Goal: Task Accomplishment & Management: Complete application form

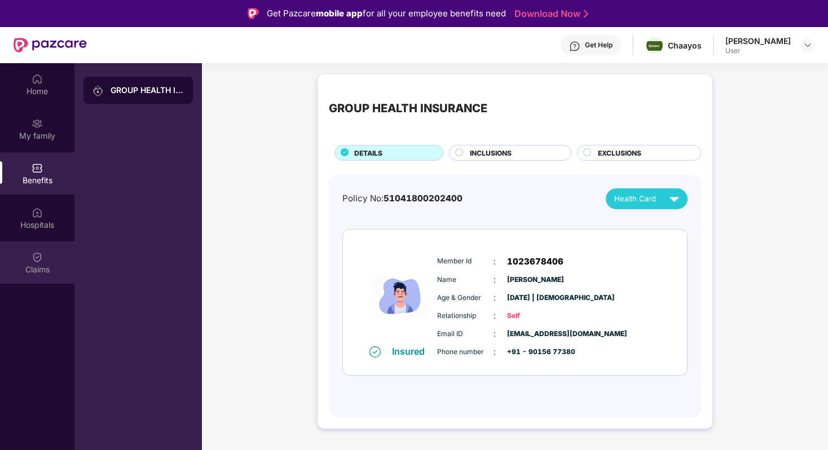
click at [40, 253] on img at bounding box center [37, 257] width 11 height 11
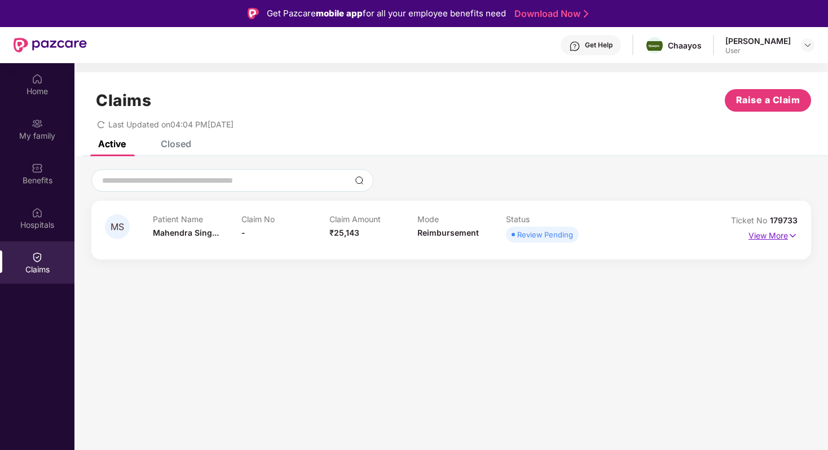
click at [767, 236] on p "View More" at bounding box center [773, 234] width 49 height 15
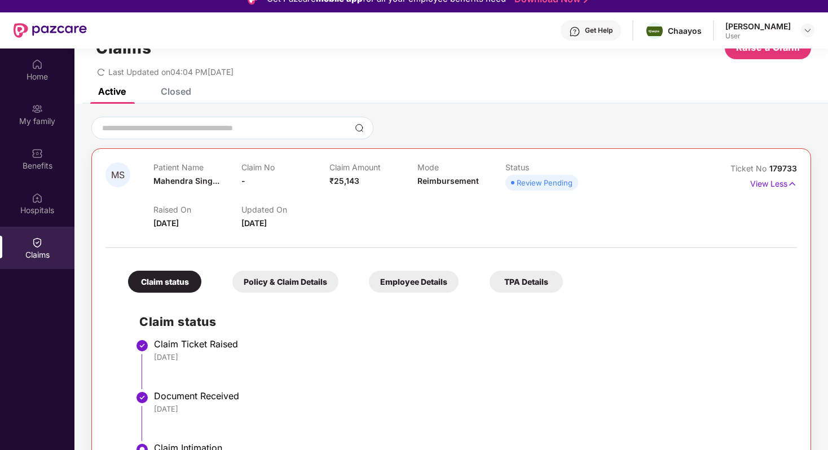
scroll to position [63, 0]
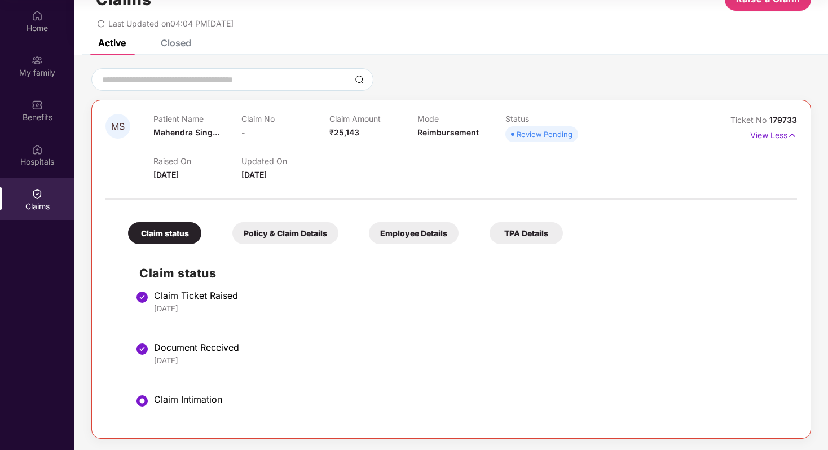
click at [164, 235] on div "Claim status" at bounding box center [164, 233] width 73 height 22
click at [182, 224] on div "Claim status" at bounding box center [164, 233] width 73 height 22
click at [177, 240] on div "Claim status" at bounding box center [164, 233] width 73 height 22
click at [263, 240] on div "Policy & Claim Details" at bounding box center [286, 233] width 106 height 22
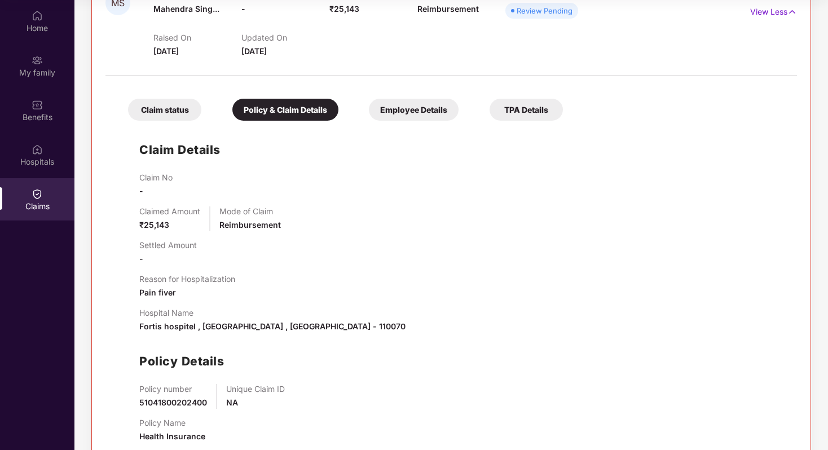
scroll to position [188, 0]
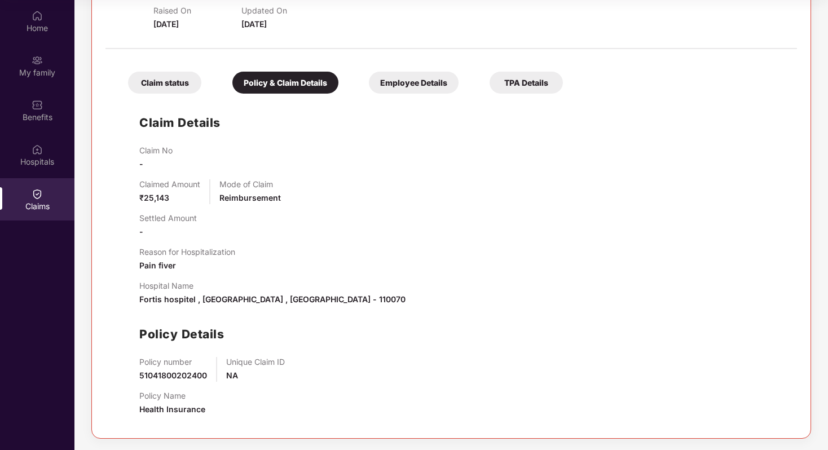
click at [138, 200] on div "Claim Details Claim No - Claimed Amount ₹25,143 Mode of Claim Reimbursement Set…" at bounding box center [451, 262] width 669 height 326
click at [162, 193] on span "₹25,143" at bounding box center [154, 198] width 30 height 10
click at [411, 80] on div "Employee Details" at bounding box center [414, 83] width 90 height 22
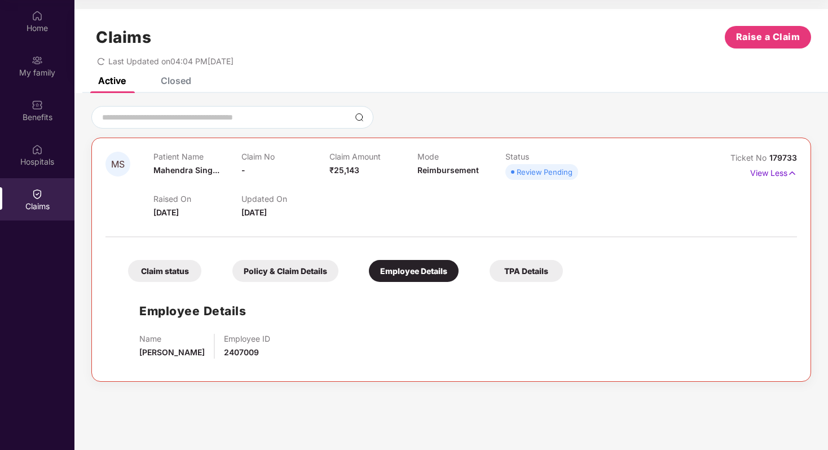
scroll to position [0, 0]
click at [293, 267] on div "Policy & Claim Details" at bounding box center [286, 271] width 106 height 22
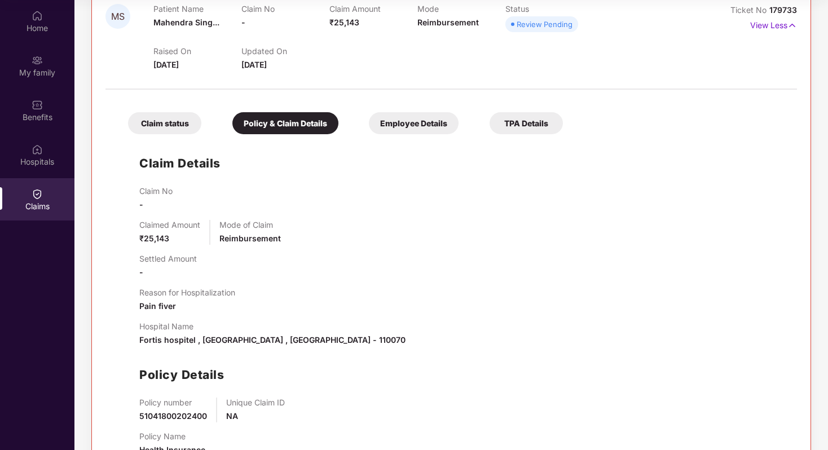
scroll to position [188, 0]
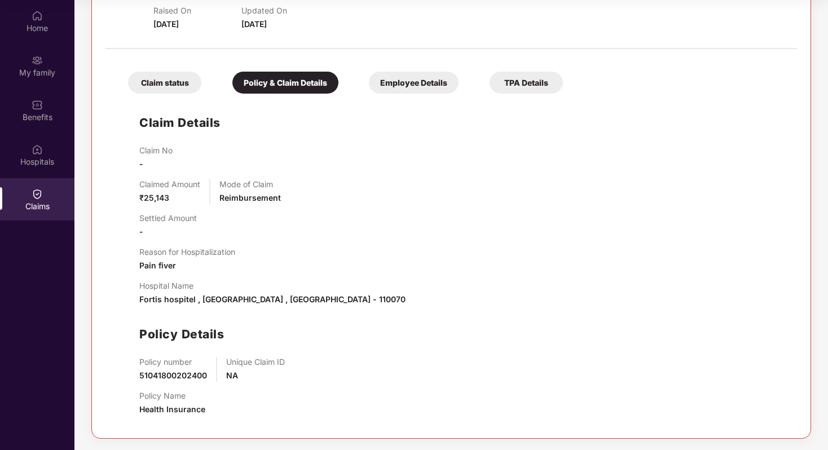
click at [159, 205] on div "Claim No - Claimed Amount ₹25,143 Mode of Claim Reimbursement Settled Amount - …" at bounding box center [462, 285] width 647 height 279
click at [151, 195] on span "₹25,143" at bounding box center [154, 198] width 30 height 10
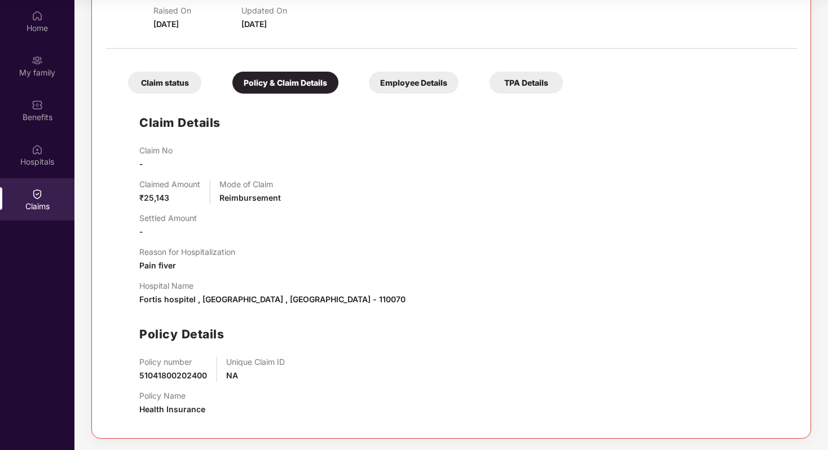
click at [163, 88] on div "Claim status" at bounding box center [164, 83] width 73 height 22
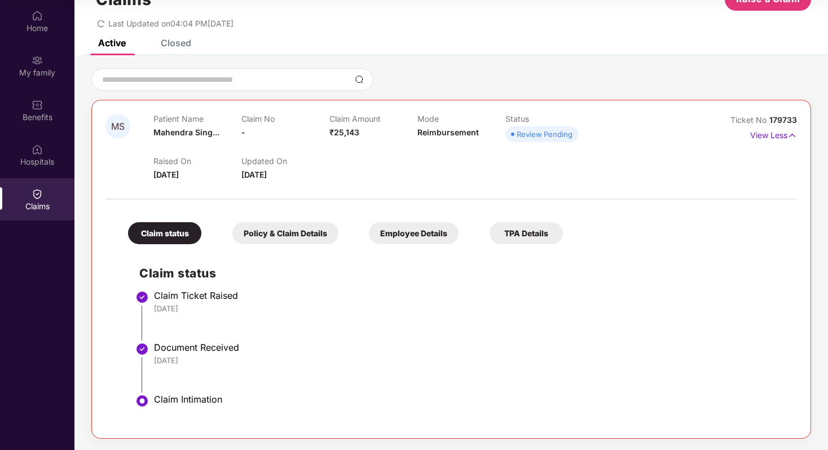
scroll to position [38, 0]
click at [411, 233] on div "Employee Details" at bounding box center [414, 233] width 90 height 22
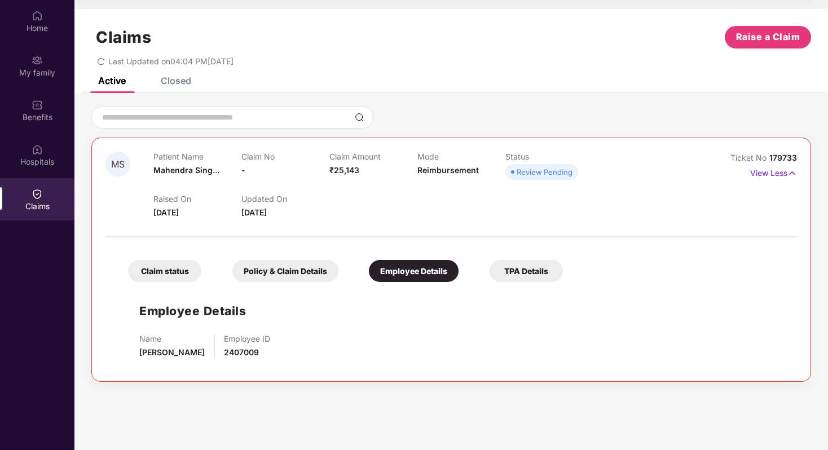
click at [543, 181] on div "Status Review Pending" at bounding box center [550, 167] width 88 height 31
click at [540, 175] on div "Review Pending" at bounding box center [545, 171] width 56 height 11
click at [533, 174] on div "Review Pending" at bounding box center [545, 171] width 56 height 11
click at [755, 36] on span "Raise a Claim" at bounding box center [768, 37] width 64 height 14
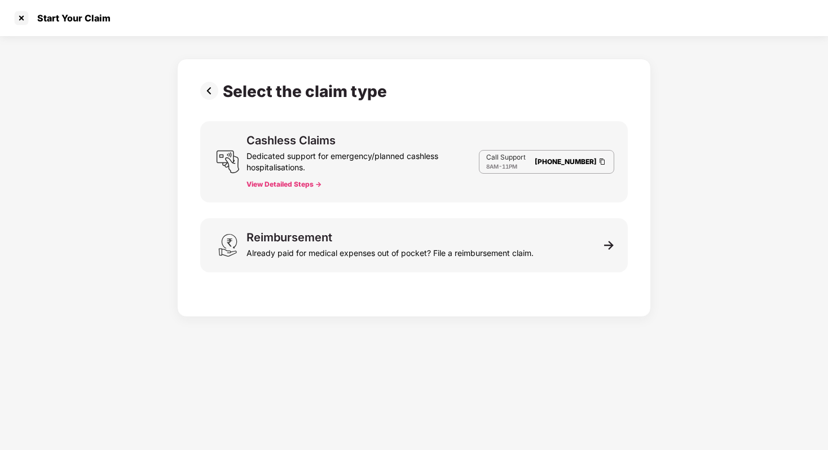
scroll to position [27, 0]
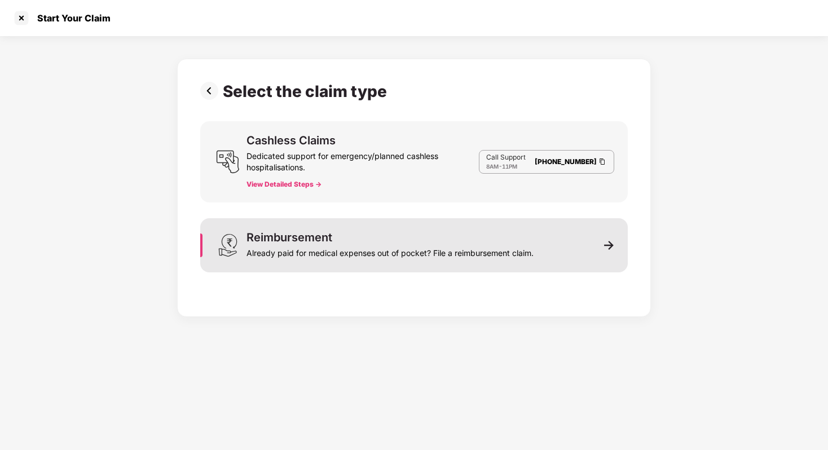
click at [322, 239] on div "Reimbursement" at bounding box center [290, 237] width 86 height 11
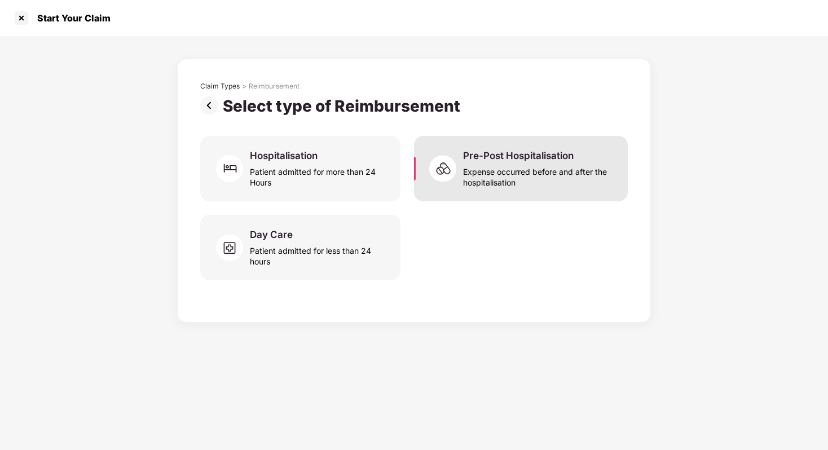
click at [516, 175] on div "Expense occurred before and after the hospitalisation" at bounding box center [538, 175] width 151 height 26
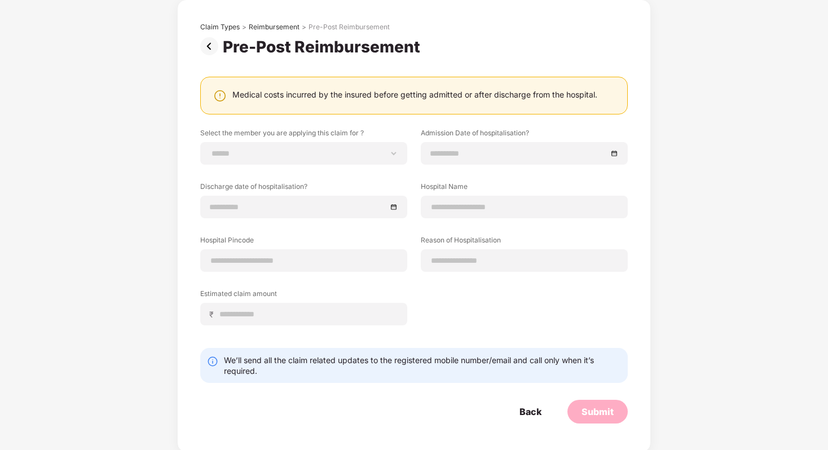
scroll to position [62, 0]
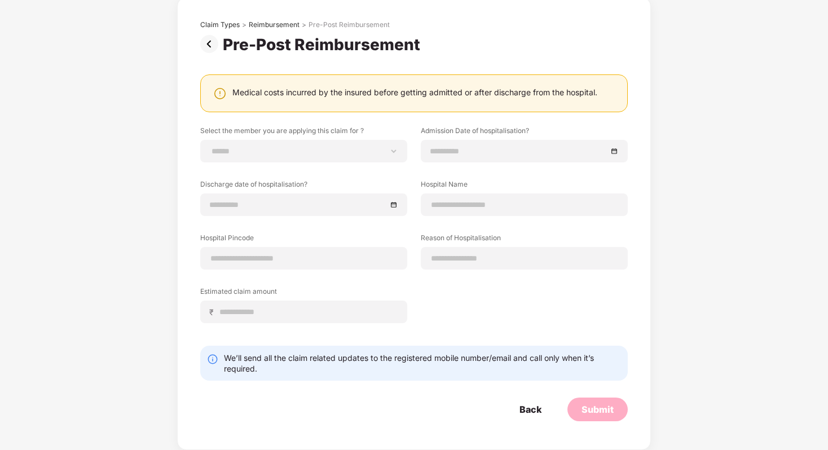
click at [249, 300] on label "Estimated claim amount" at bounding box center [303, 294] width 207 height 14
click at [247, 325] on div "**********" at bounding box center [414, 233] width 428 height 214
click at [243, 317] on input at bounding box center [308, 312] width 179 height 12
